Goal: Task Accomplishment & Management: Use online tool/utility

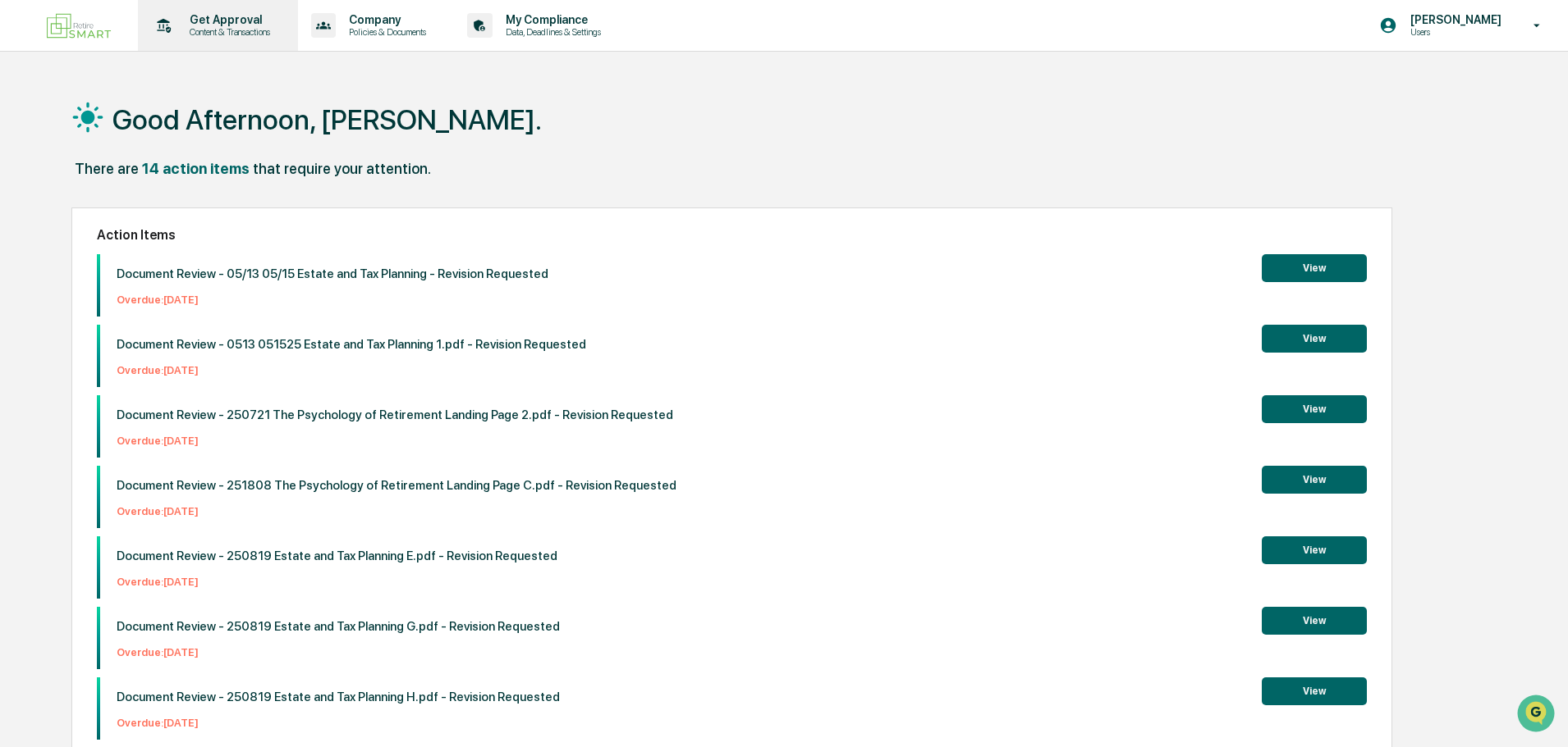
click at [225, 35] on p "Content & Transactions" at bounding box center [227, 31] width 102 height 12
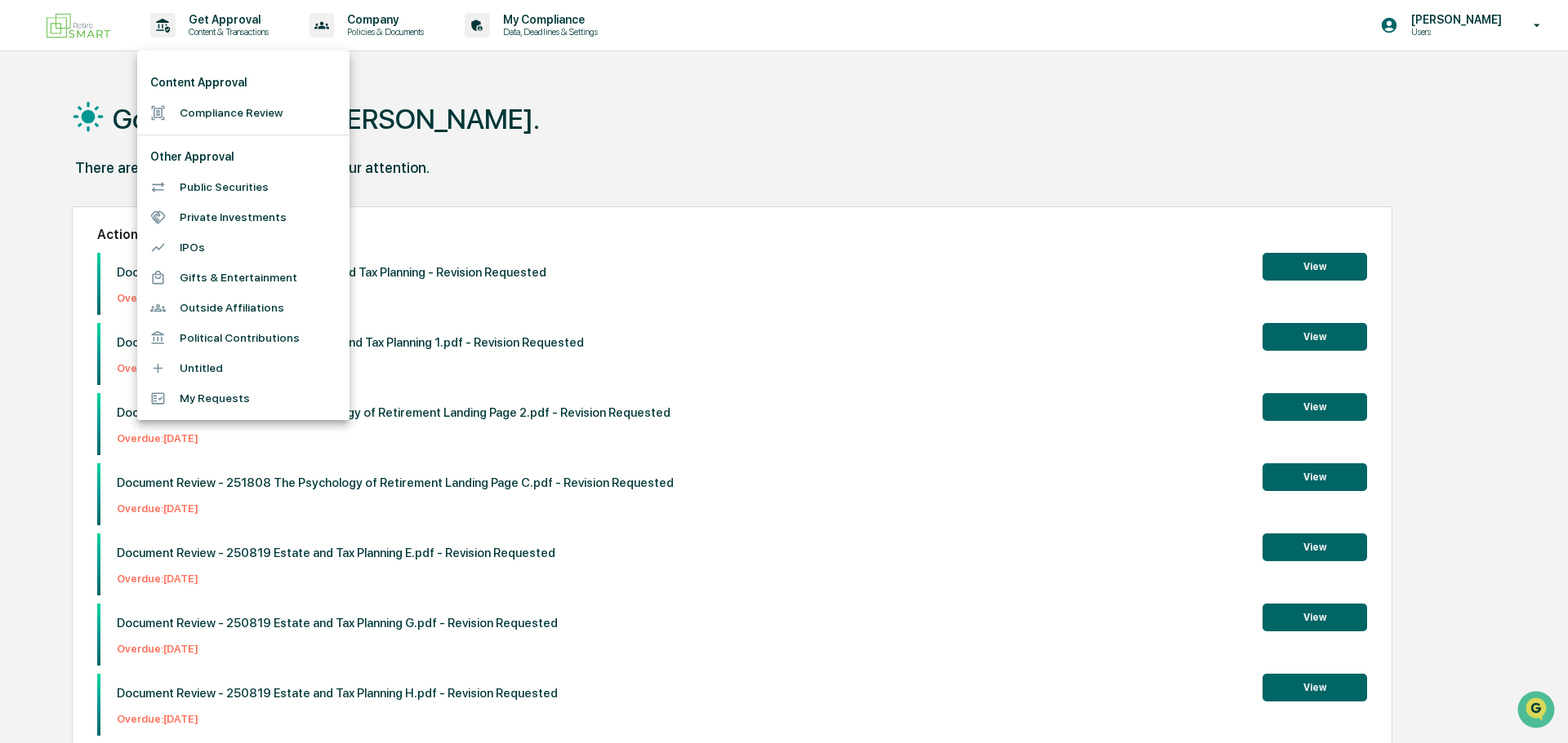
click at [222, 117] on li "Compliance Review" at bounding box center [243, 113] width 212 height 30
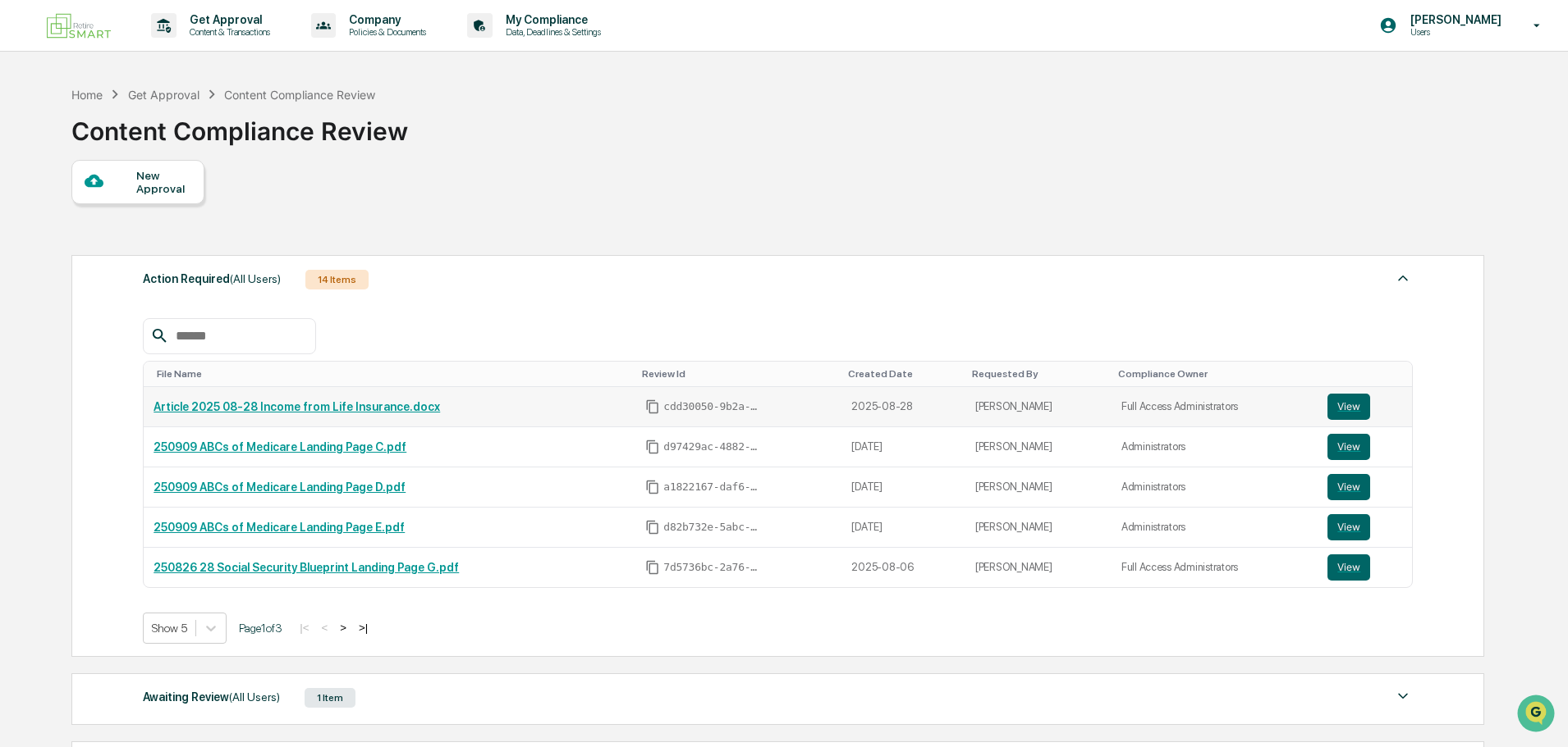
click at [362, 407] on link "Article 2025 08-28 Income from Life Insurance.docx" at bounding box center [296, 407] width 286 height 13
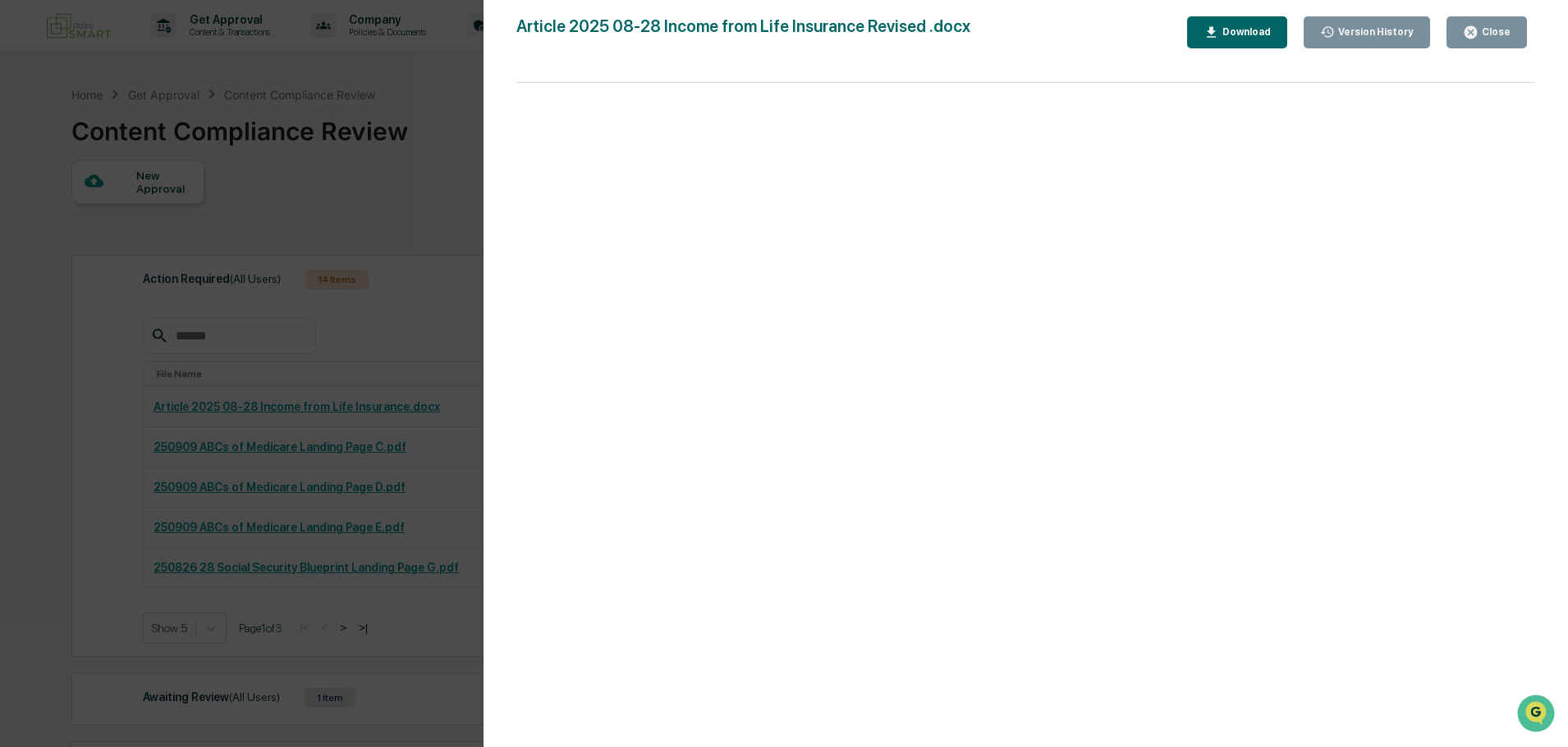
click at [1241, 23] on button "Download" at bounding box center [1237, 32] width 100 height 32
click at [1484, 24] on button "Close" at bounding box center [1487, 32] width 81 height 32
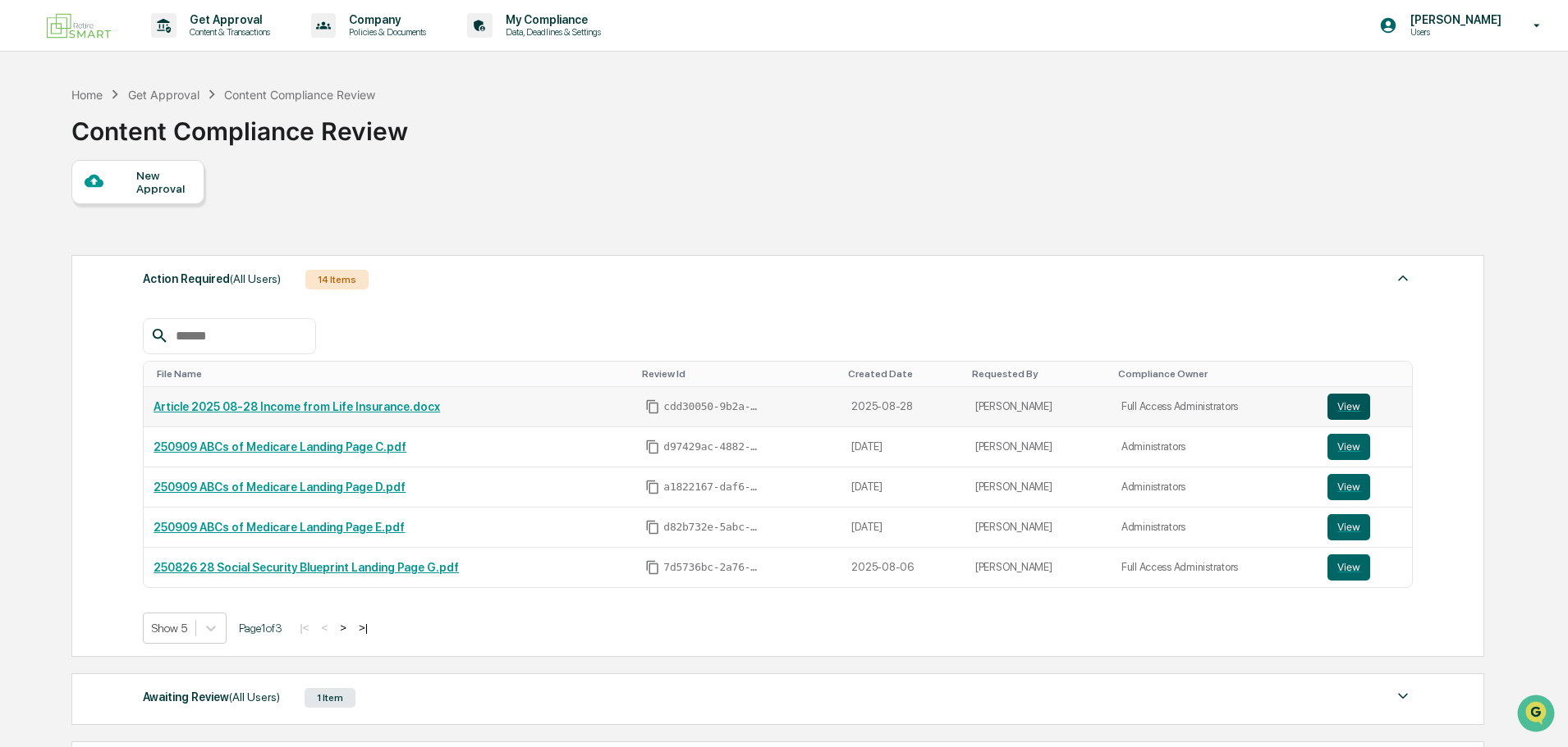
click at [1346, 403] on button "View" at bounding box center [1349, 406] width 43 height 26
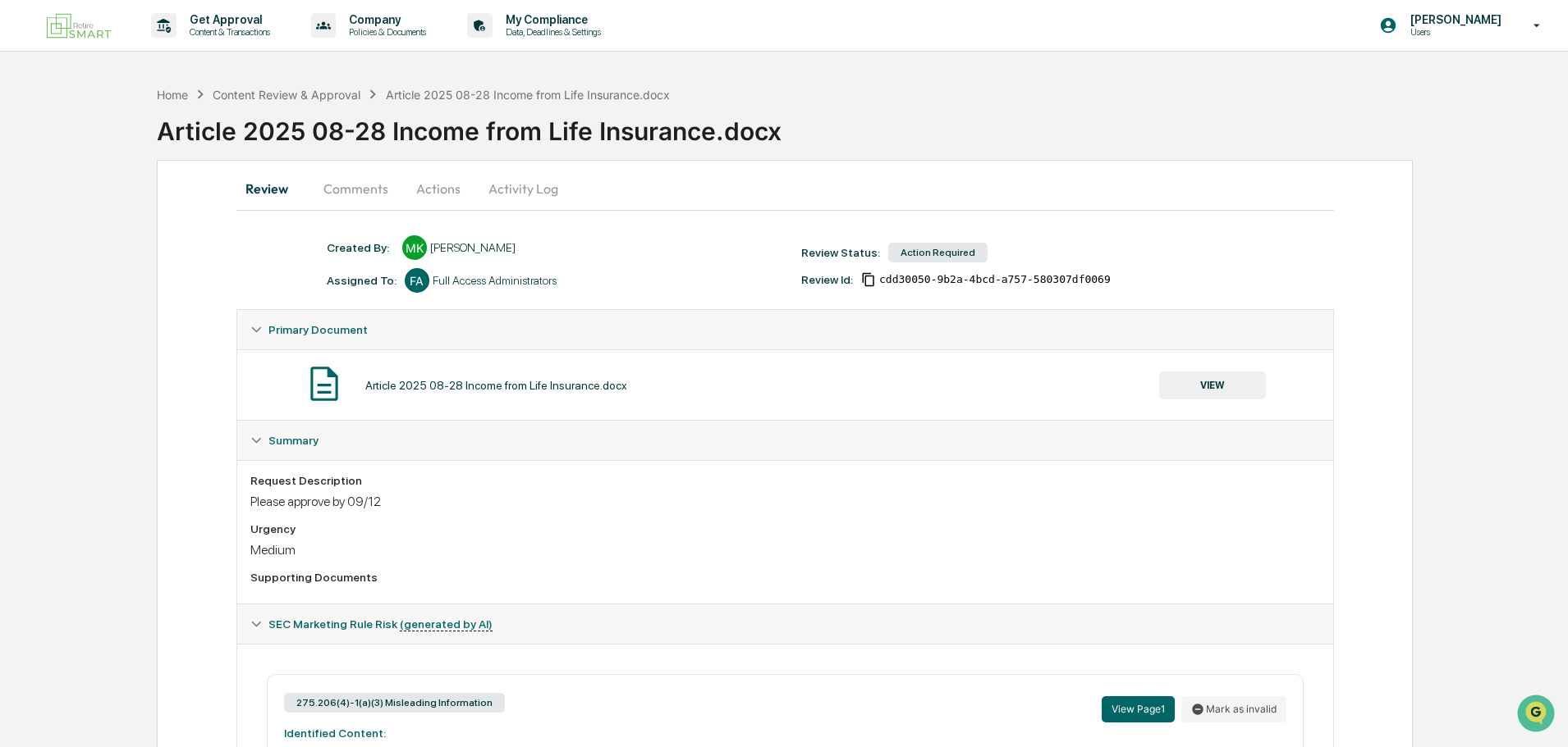
click at [513, 195] on button "Activity Log" at bounding box center [523, 189] width 96 height 39
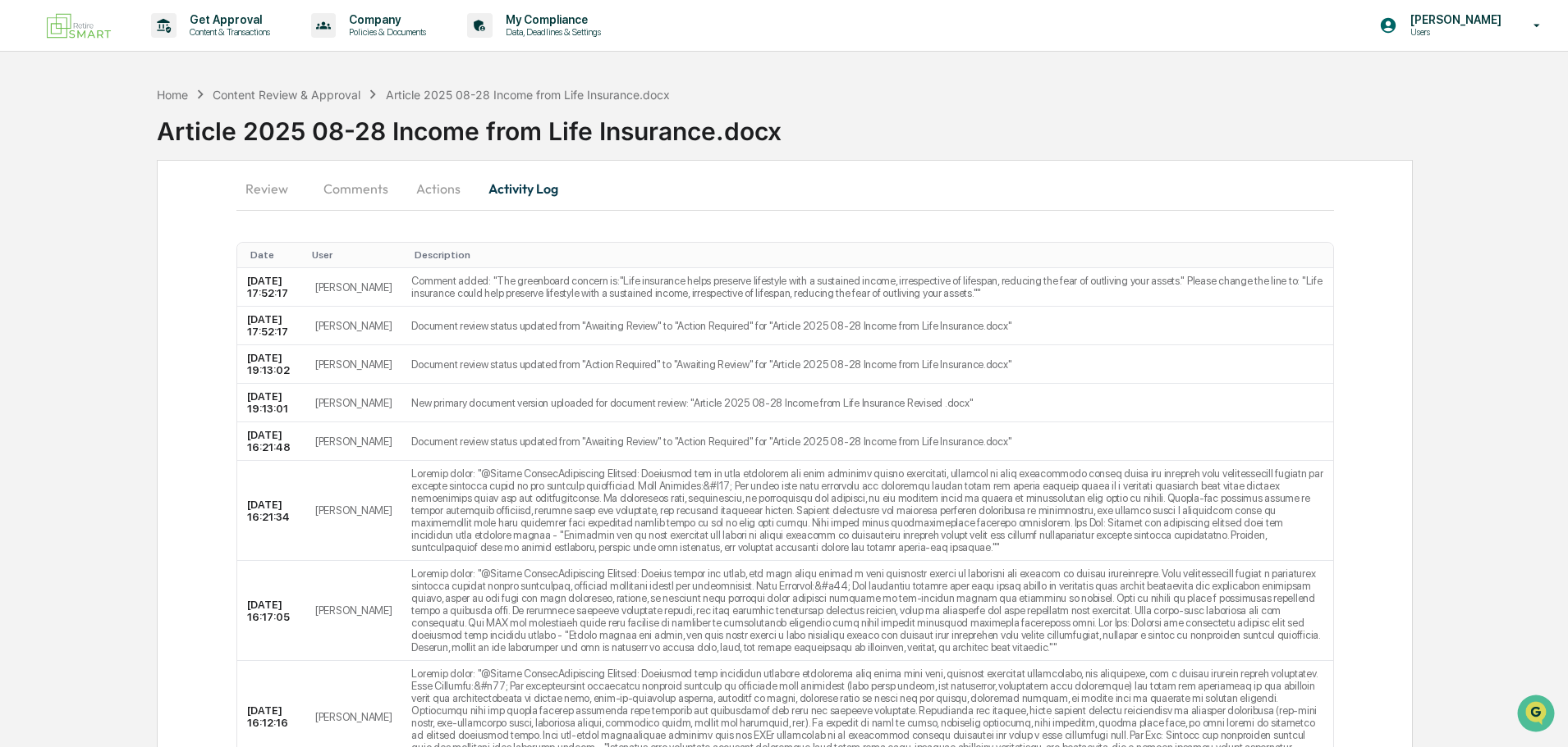
click at [430, 187] on button "Actions" at bounding box center [438, 189] width 74 height 39
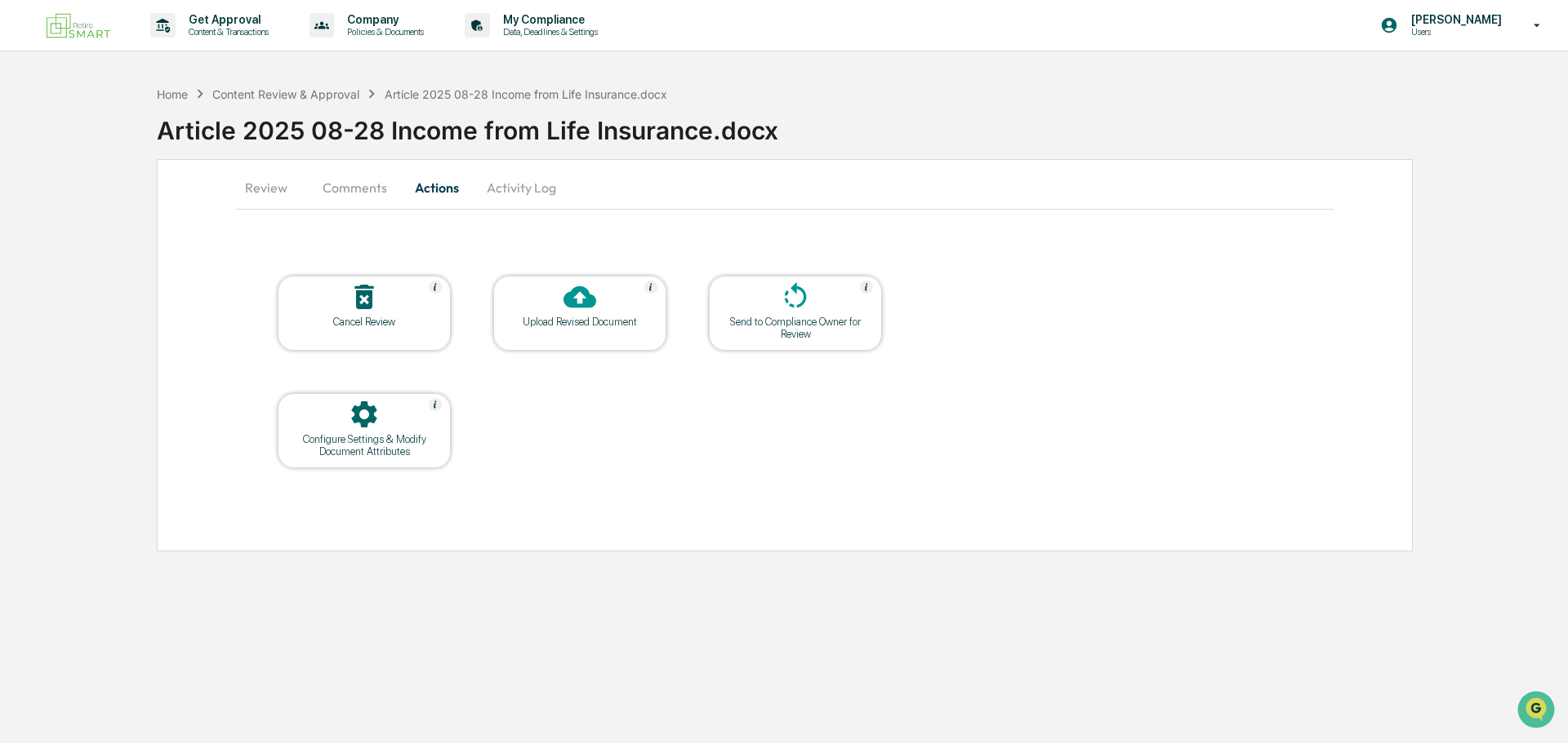
click at [365, 182] on button "Comments" at bounding box center [355, 188] width 91 height 39
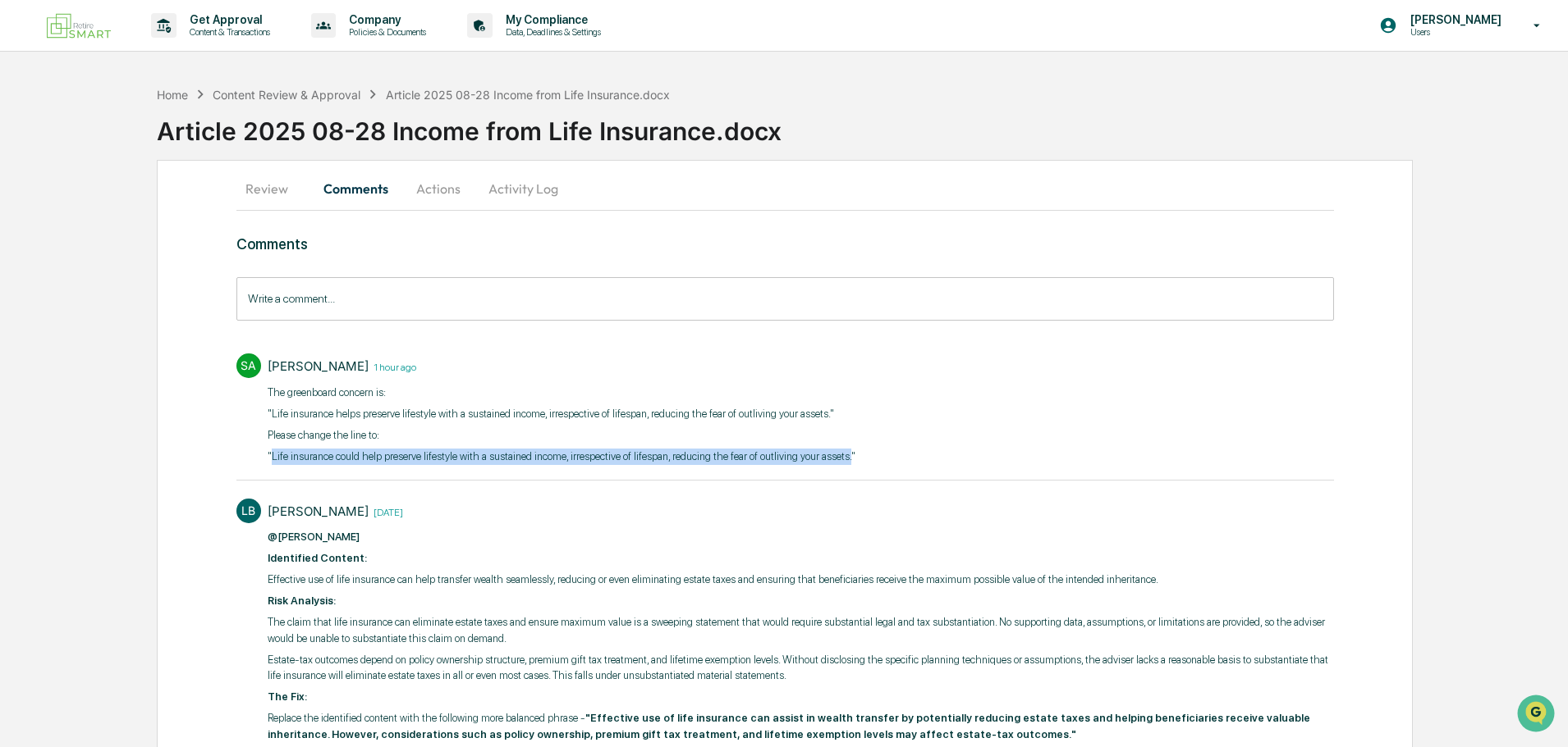
drag, startPoint x: 839, startPoint y: 456, endPoint x: 270, endPoint y: 462, distance: 569.0
click at [270, 462] on p ""Life insurance could help preserve lifestyle with a sustained income, irrespec…" at bounding box center [561, 457] width 588 height 16
copy p "Life insurance could help preserve lifestyle with a sustained income, irrespect…"
click at [501, 191] on button "Activity Log" at bounding box center [523, 189] width 96 height 39
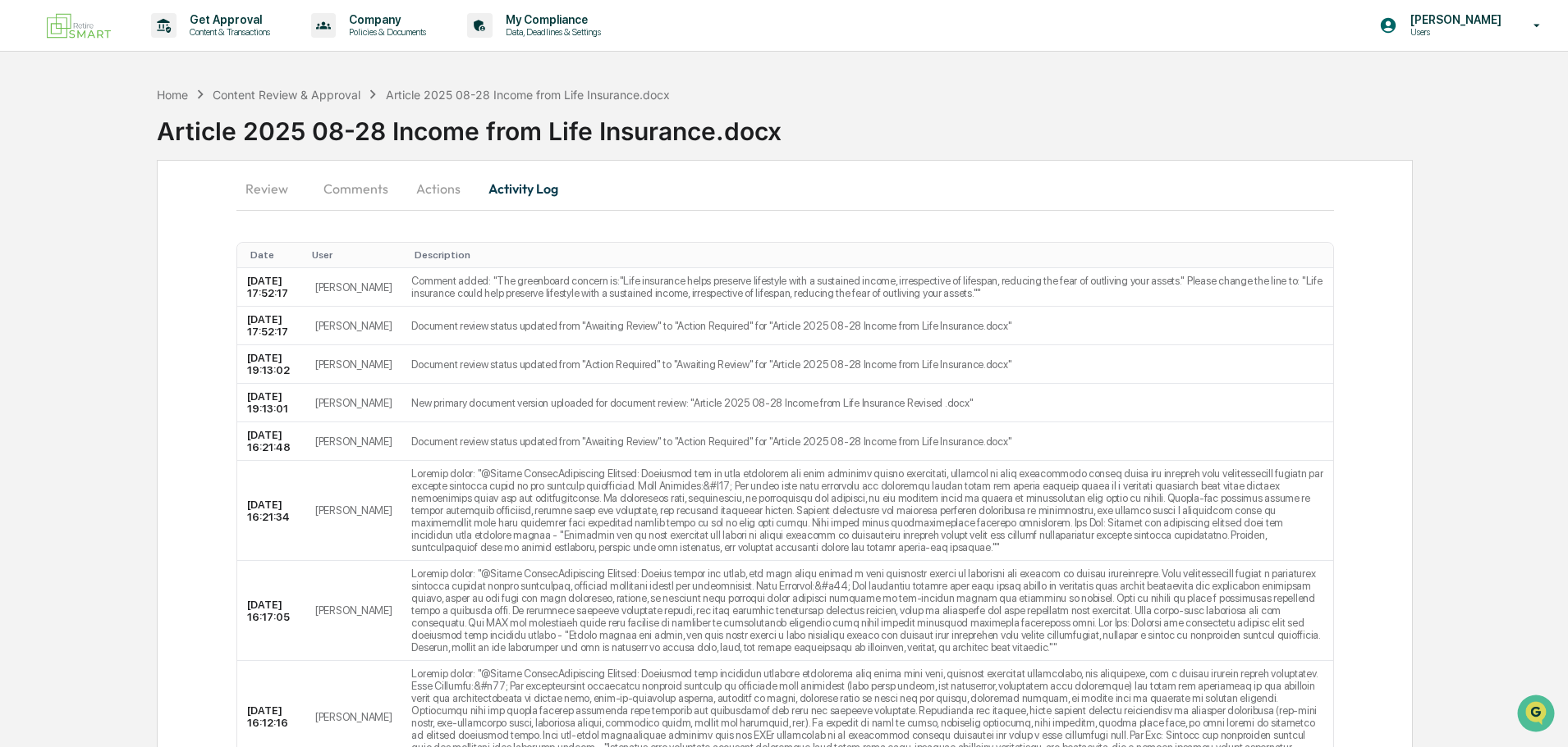
click at [440, 183] on button "Actions" at bounding box center [438, 189] width 74 height 39
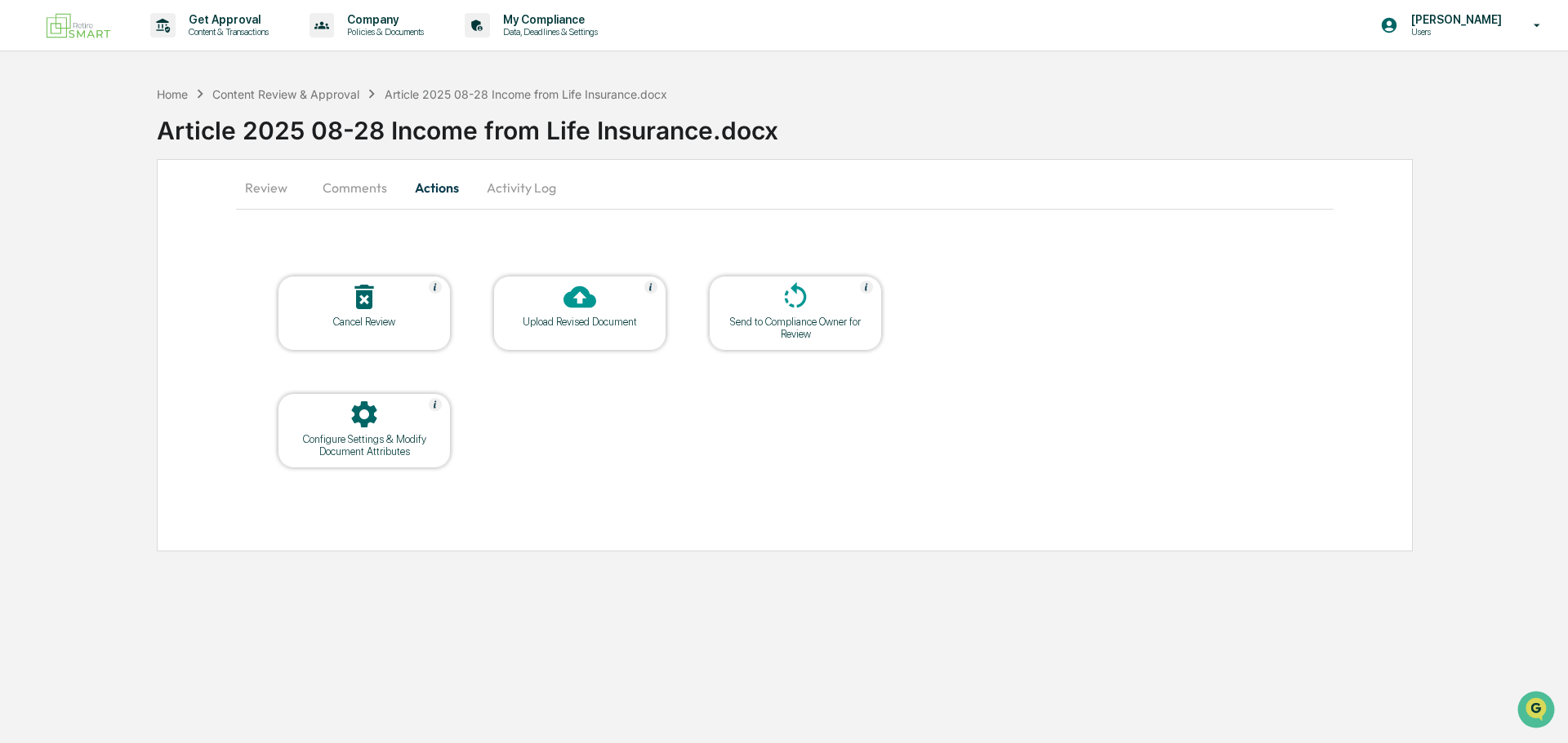
click at [588, 299] on icon at bounding box center [580, 297] width 33 height 22
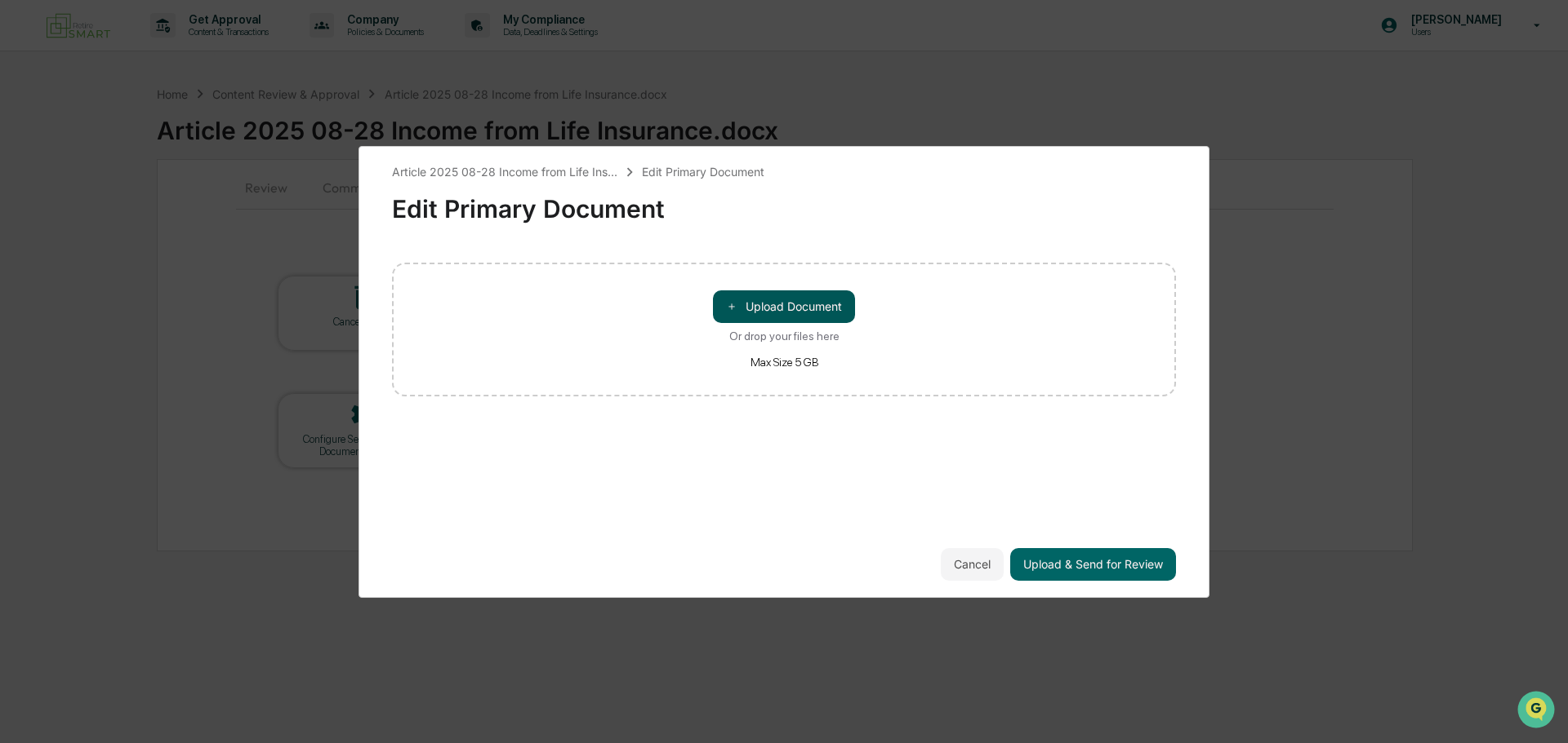
click at [760, 304] on button "＋ Upload Document" at bounding box center [784, 306] width 142 height 33
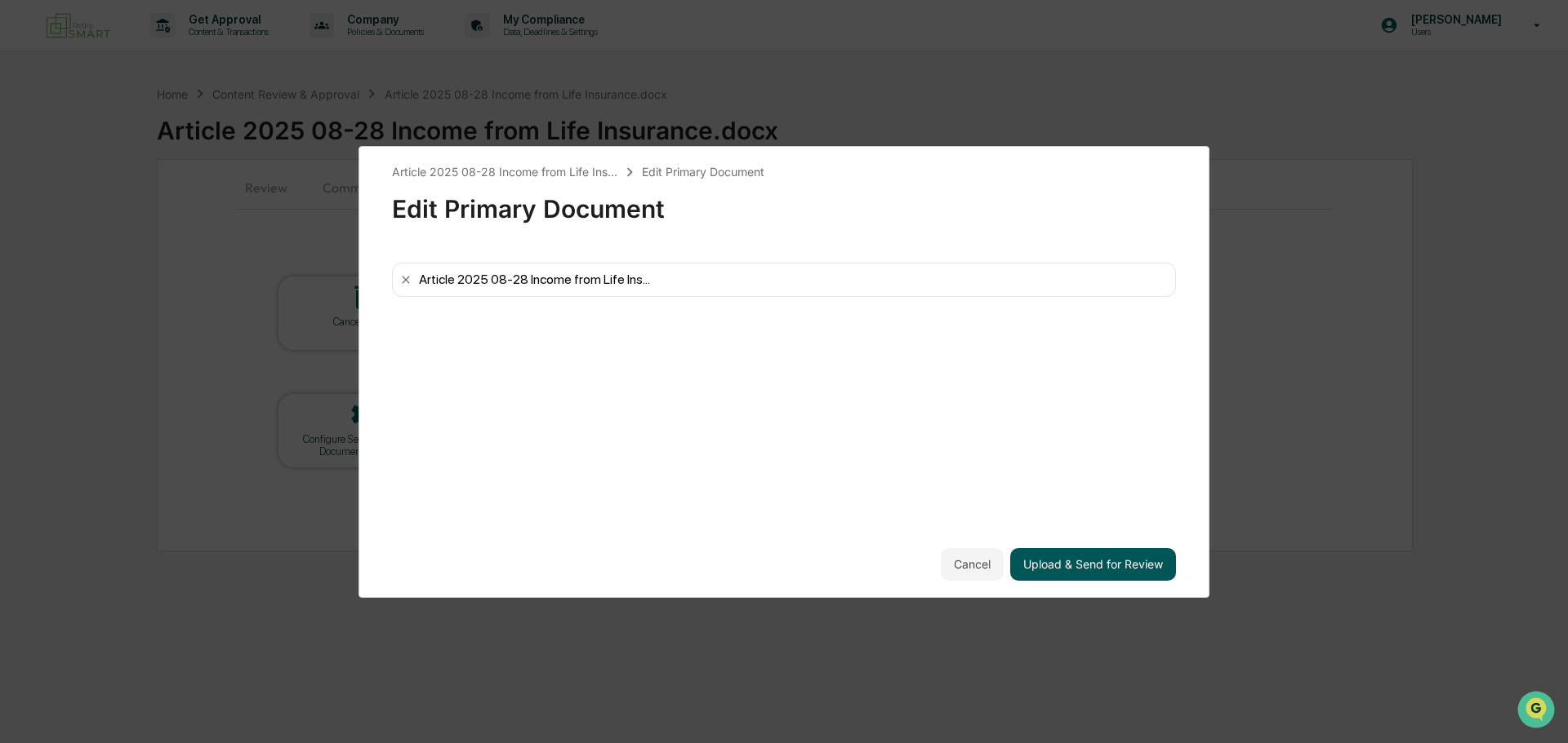
click at [1101, 567] on button "Upload & Send for Review" at bounding box center [1093, 564] width 166 height 33
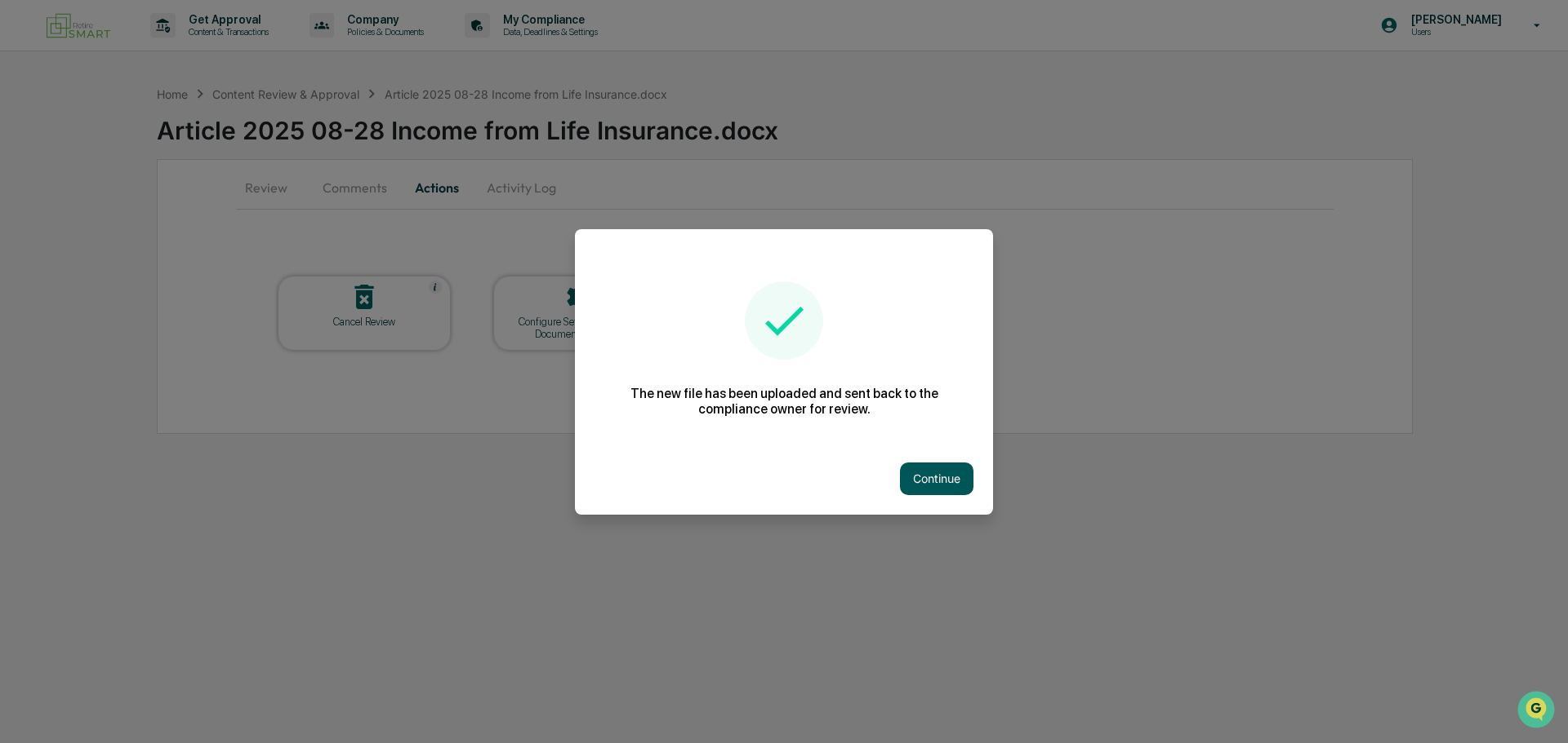
click at [941, 479] on button "Continue" at bounding box center [937, 479] width 74 height 33
